Goal: Information Seeking & Learning: Understand process/instructions

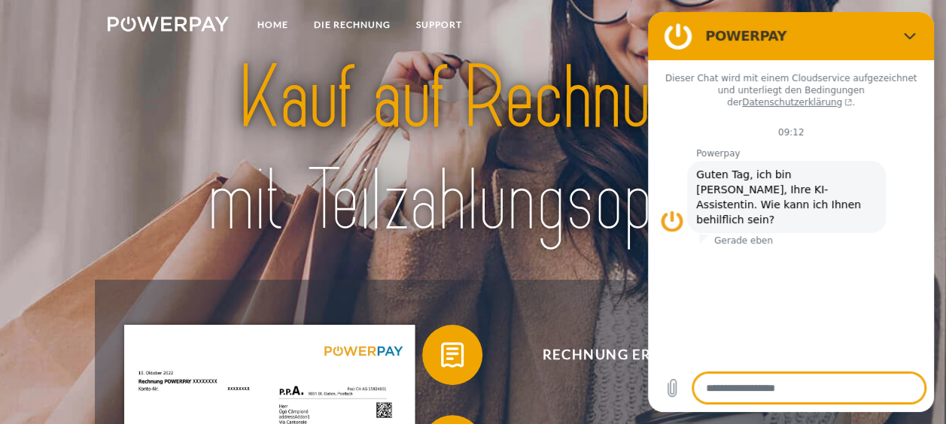
drag, startPoint x: 829, startPoint y: 14, endPoint x: 829, endPoint y: 24, distance: 10.5
click at [829, 20] on section "POWERPAY" at bounding box center [791, 36] width 286 height 48
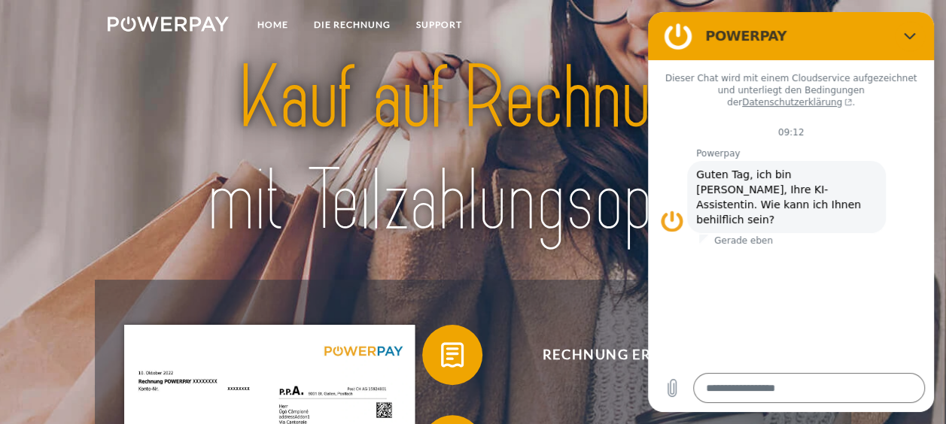
drag, startPoint x: 829, startPoint y: 24, endPoint x: 855, endPoint y: 62, distance: 45.9
click at [855, 62] on div "POWERPAY Dieser Chat wird mit einem Cloudservice aufgezeichnet und unterliegt d…" at bounding box center [791, 212] width 286 height 400
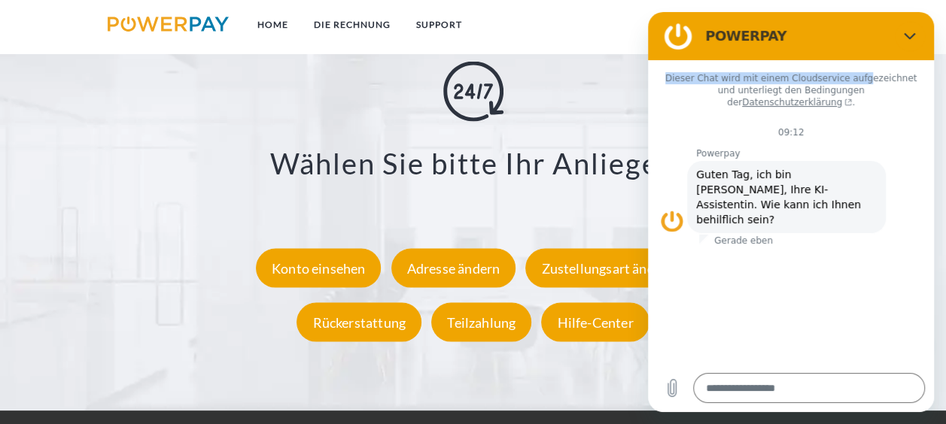
scroll to position [2559, 0]
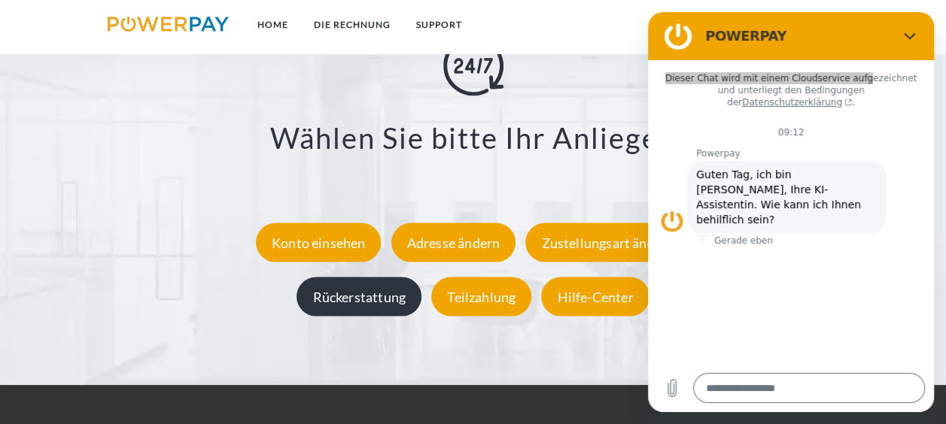
click at [372, 298] on div "Rückerstattung" at bounding box center [359, 297] width 125 height 39
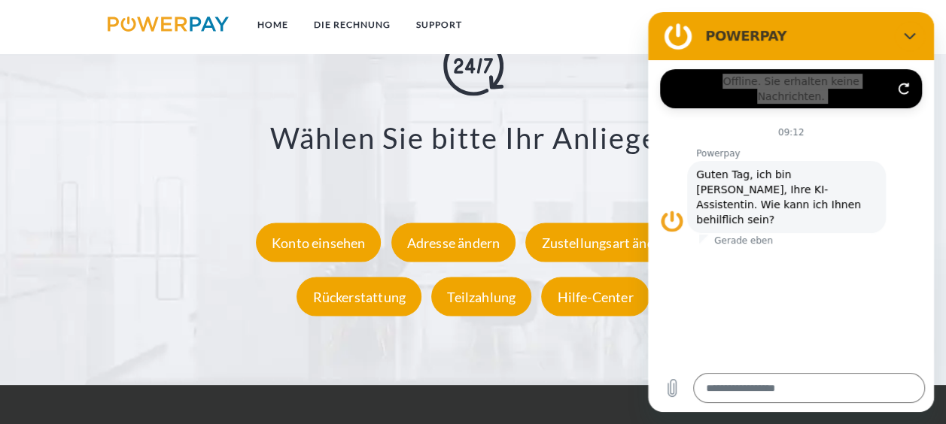
click at [822, 5] on ul at bounding box center [829, 26] width 44 height 53
click at [902, 83] on icon "Verbindung aktualisieren" at bounding box center [904, 89] width 12 height 12
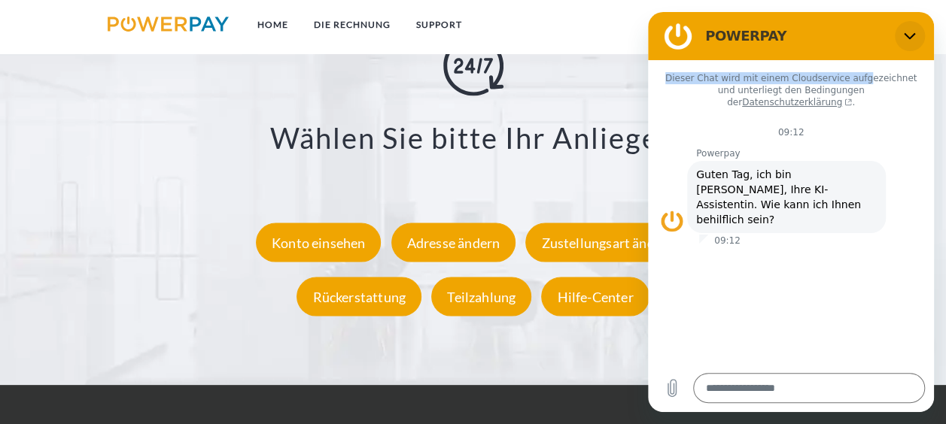
click at [908, 30] on icon "Schließen" at bounding box center [910, 36] width 12 height 12
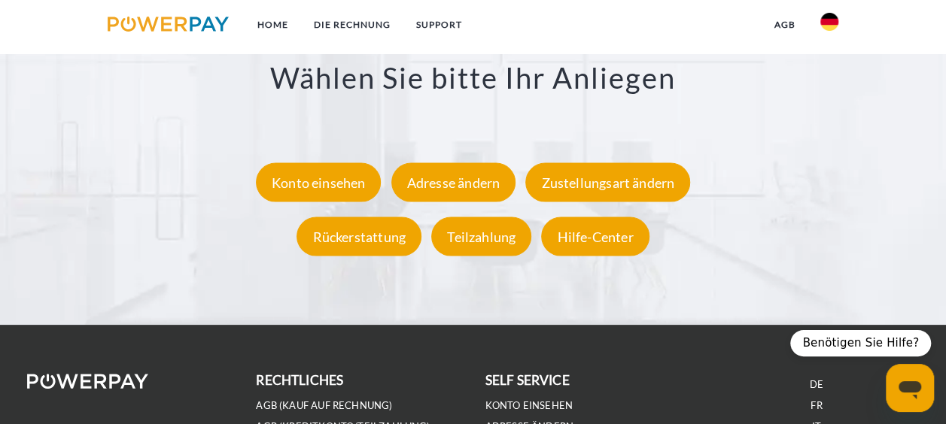
scroll to position [2634, 0]
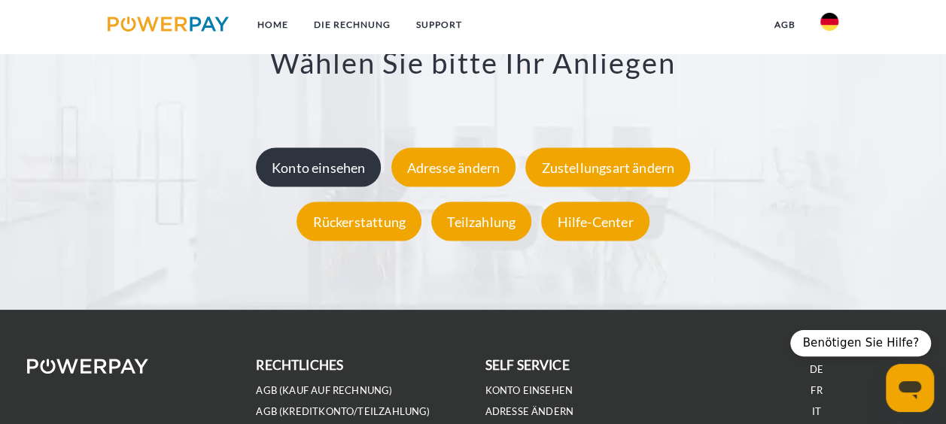
click at [337, 168] on div "Konto einsehen" at bounding box center [319, 167] width 126 height 39
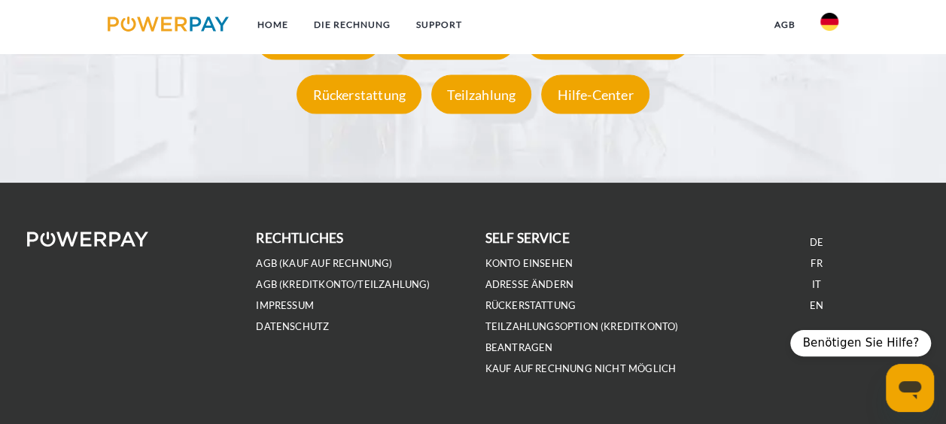
scroll to position [2784, 0]
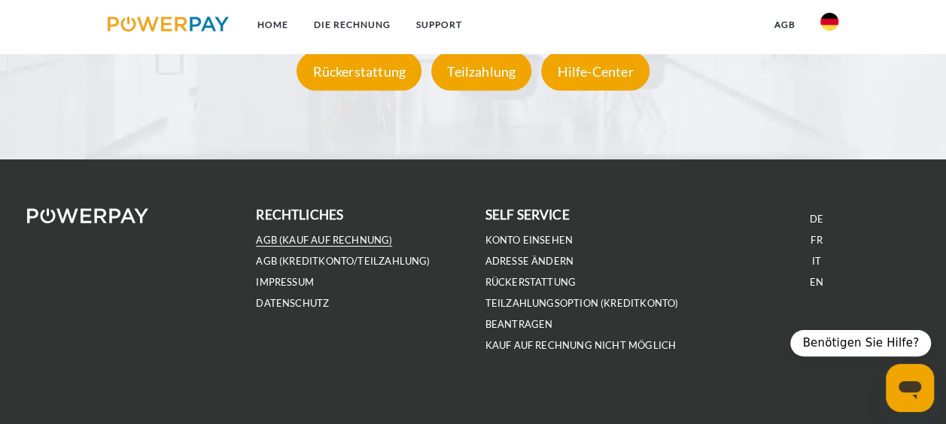
click at [348, 241] on link "AGB (Kauf auf Rechnung)" at bounding box center [324, 240] width 136 height 13
type textarea "*"
